Goal: Obtain resource: Download file/media

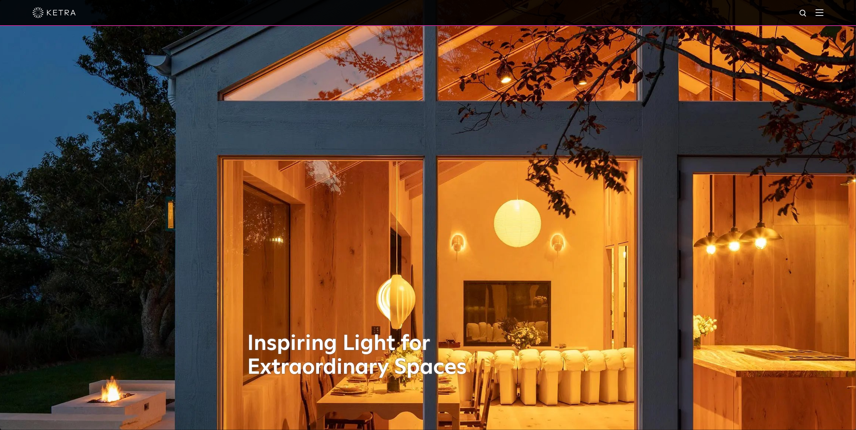
click at [831, 13] on div at bounding box center [428, 13] width 856 height 26
click at [823, 13] on img at bounding box center [819, 12] width 8 height 7
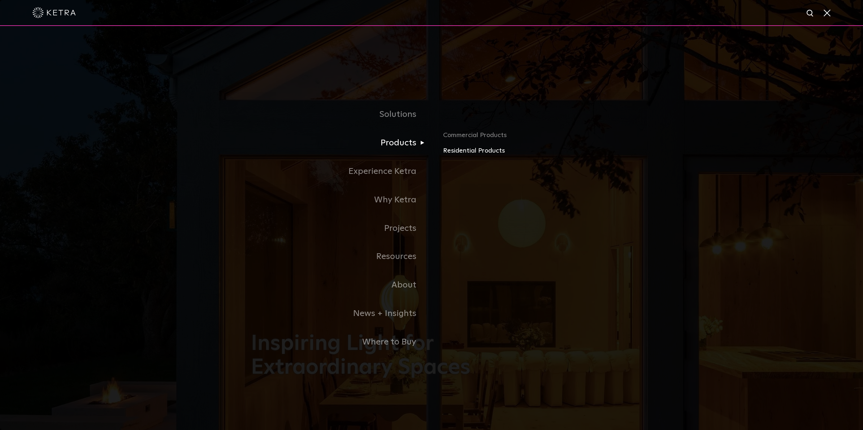
click at [488, 152] on link "Residential Products" at bounding box center [527, 151] width 169 height 10
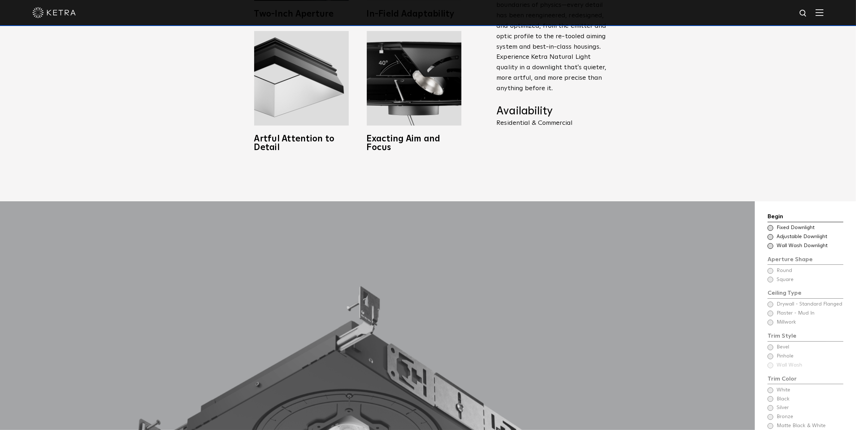
scroll to position [767, 0]
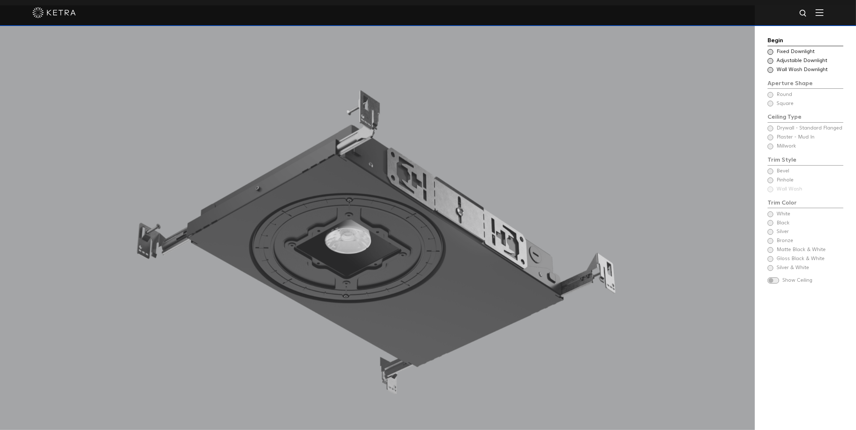
click at [771, 53] on span at bounding box center [770, 52] width 6 height 6
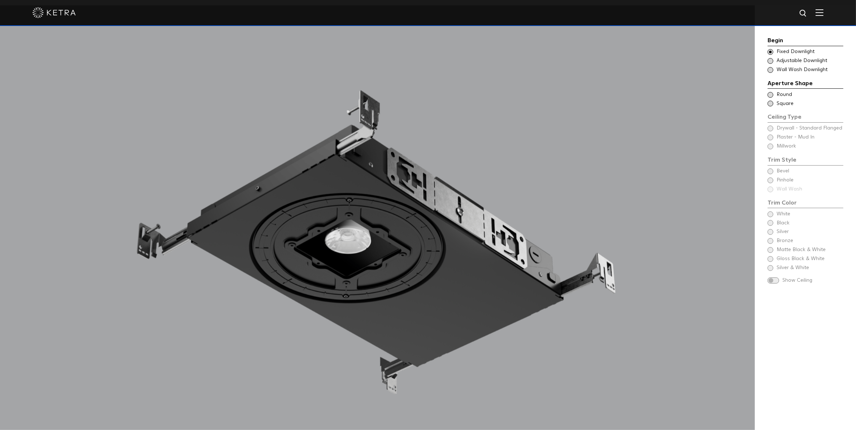
click at [772, 94] on span at bounding box center [770, 95] width 6 height 6
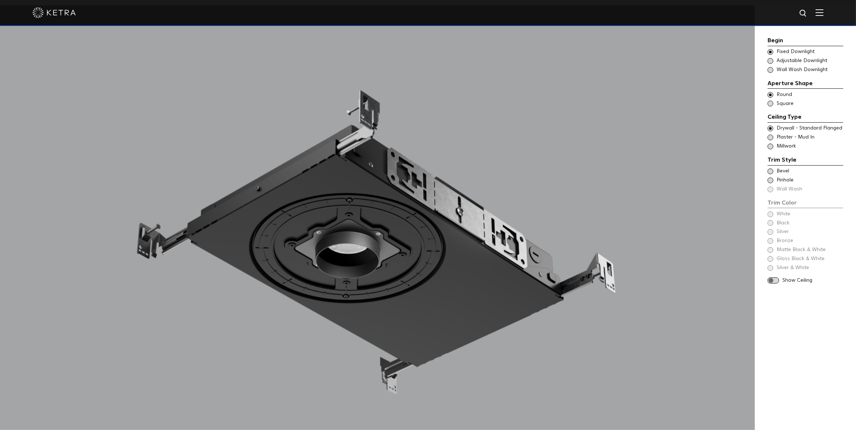
click at [773, 137] on div "Trim Style - Round - Flangeless Wall Wash - Round - Flangeless - Disabled Plast…" at bounding box center [805, 137] width 76 height 7
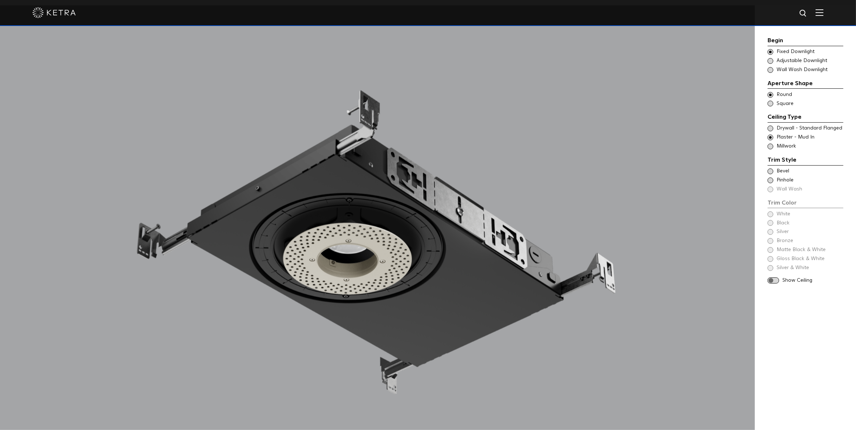
click at [775, 151] on div "Begin Choose Aperture Shape Fixed Downlight Choose Aperture Shape Adjustable Do…" at bounding box center [805, 161] width 76 height 250
click at [772, 147] on span at bounding box center [770, 147] width 6 height 6
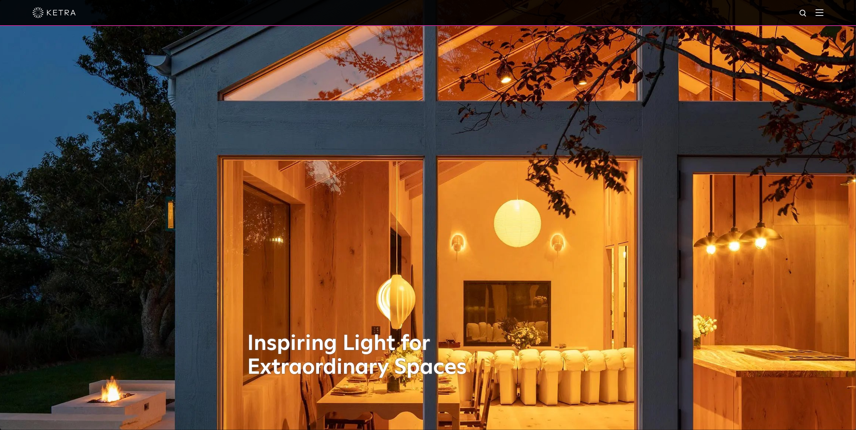
click at [823, 12] on img at bounding box center [819, 12] width 8 height 7
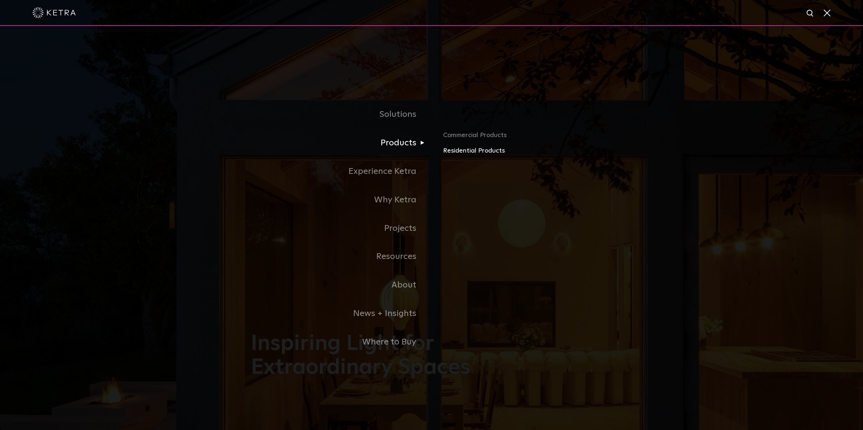
click at [457, 153] on link "Residential Products" at bounding box center [527, 151] width 169 height 10
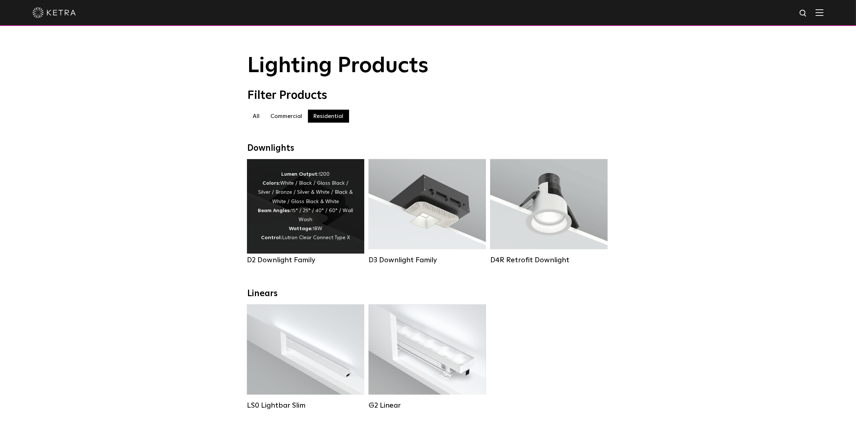
click at [335, 231] on div "Lumen Output: 1200 Colors: White / Black / Gloss Black / Silver / Bronze / Silv…" at bounding box center [306, 206] width 96 height 73
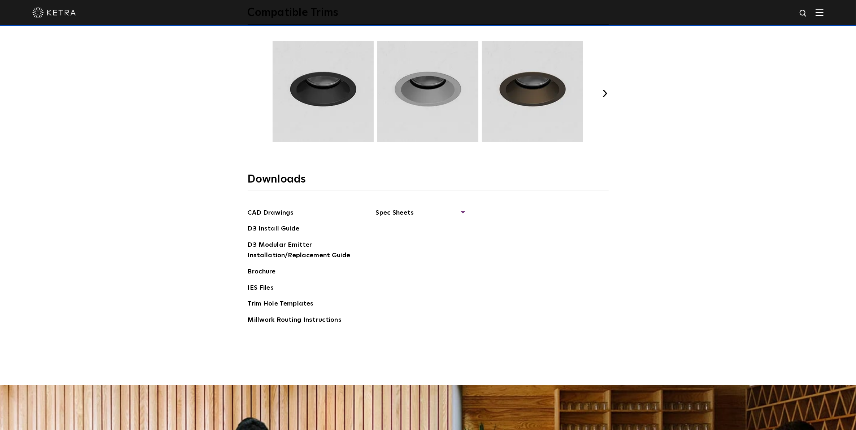
scroll to position [1173, 0]
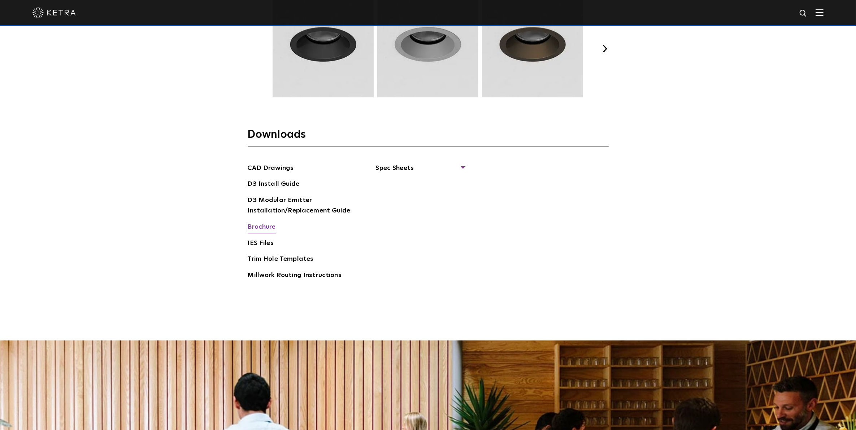
click at [260, 225] on link "Brochure" at bounding box center [262, 228] width 28 height 12
